Goal: Find specific page/section: Find specific page/section

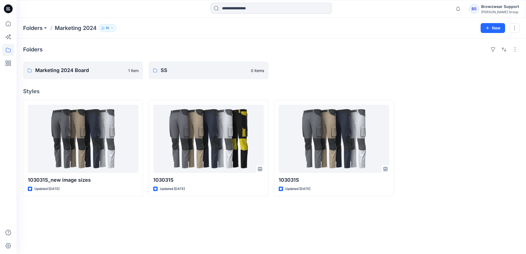
click at [81, 30] on p "Marketing 2024" at bounding box center [76, 28] width 42 height 8
click at [39, 27] on p "Folders" at bounding box center [33, 28] width 20 height 8
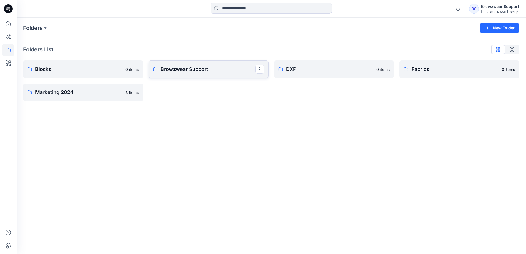
click at [185, 70] on p "Browzwear Support" at bounding box center [208, 70] width 95 height 8
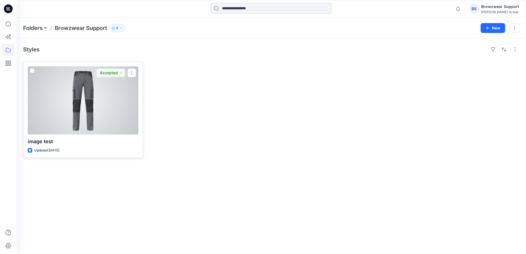
click at [99, 94] on div at bounding box center [83, 100] width 111 height 68
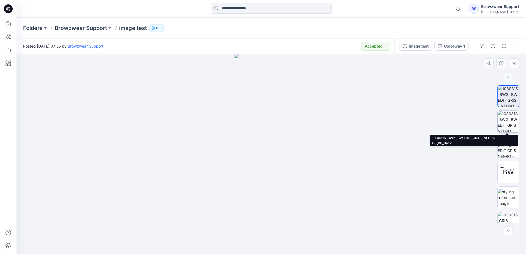
click at [501, 129] on img at bounding box center [508, 121] width 21 height 21
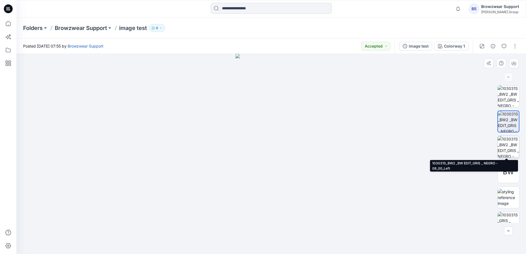
click at [511, 145] on img at bounding box center [508, 146] width 21 height 21
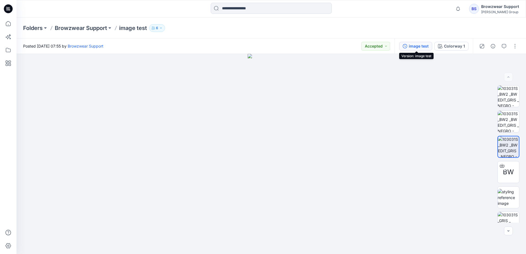
click at [424, 45] on div "image test" at bounding box center [419, 46] width 20 height 6
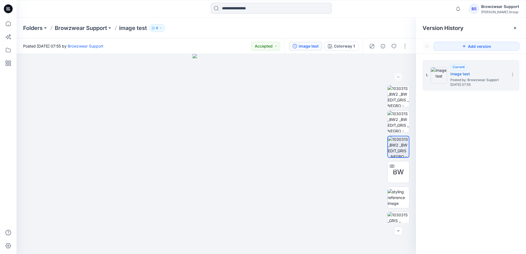
click at [401, 29] on div "Folders Browzwear Support image test 6" at bounding box center [250, 28] width 454 height 8
click at [371, 26] on div "Folders Browzwear Support image test 6" at bounding box center [250, 28] width 454 height 8
click at [398, 115] on img at bounding box center [398, 121] width 21 height 21
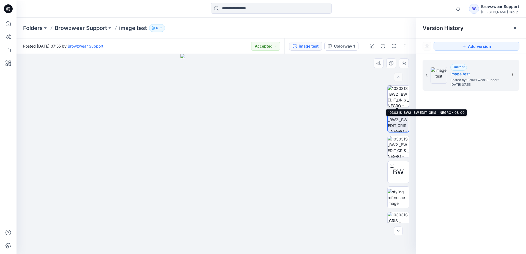
click at [399, 94] on img at bounding box center [398, 96] width 21 height 21
